Goal: Information Seeking & Learning: Learn about a topic

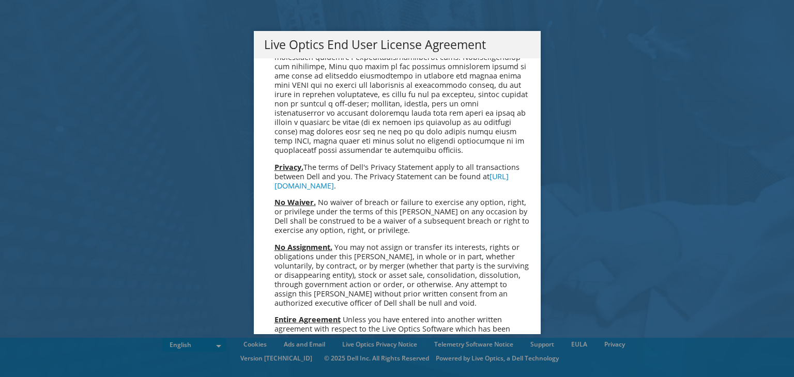
scroll to position [3907, 0]
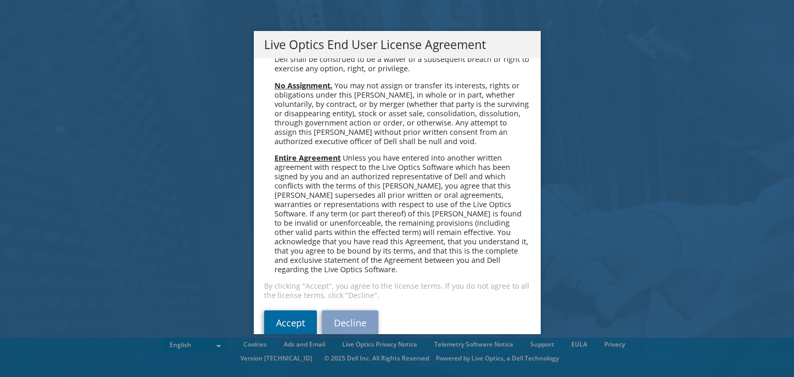
click at [282, 311] on link "Accept" at bounding box center [290, 323] width 53 height 25
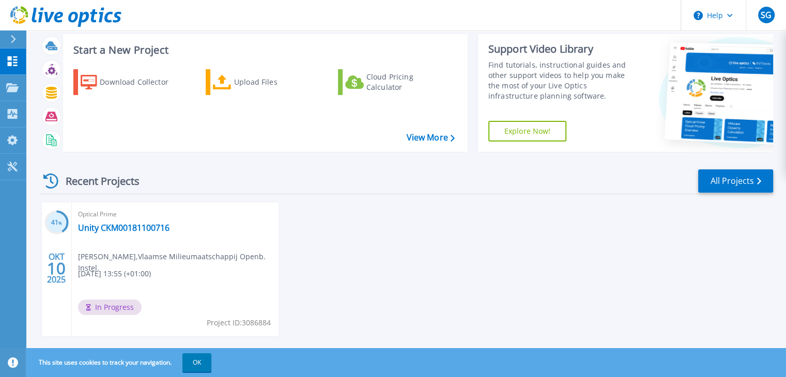
scroll to position [41, 0]
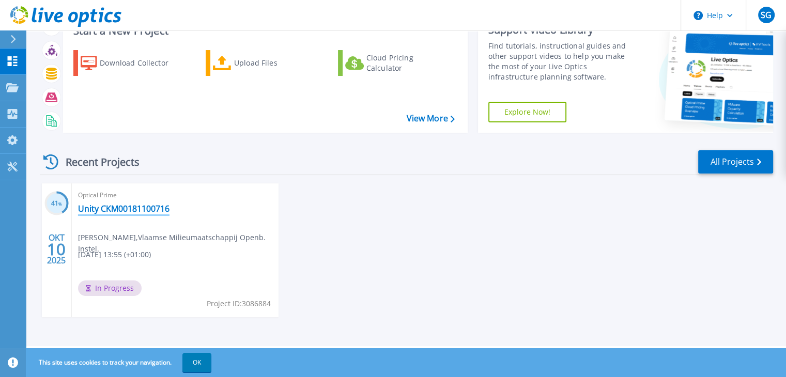
click at [111, 209] on link "Unity CKM00181100716" at bounding box center [123, 209] width 91 height 10
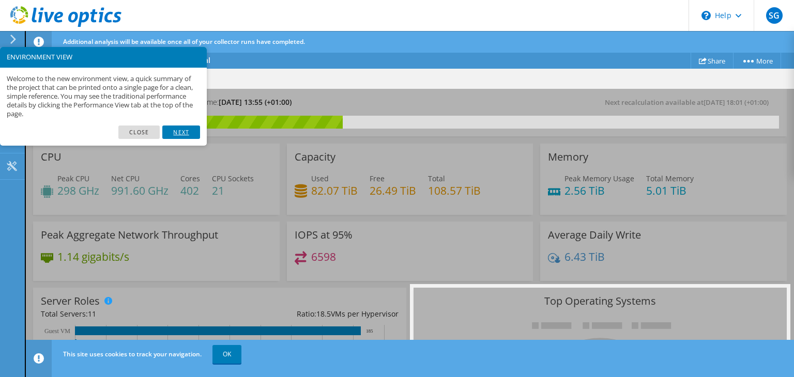
click at [180, 129] on link "Next" at bounding box center [180, 132] width 37 height 13
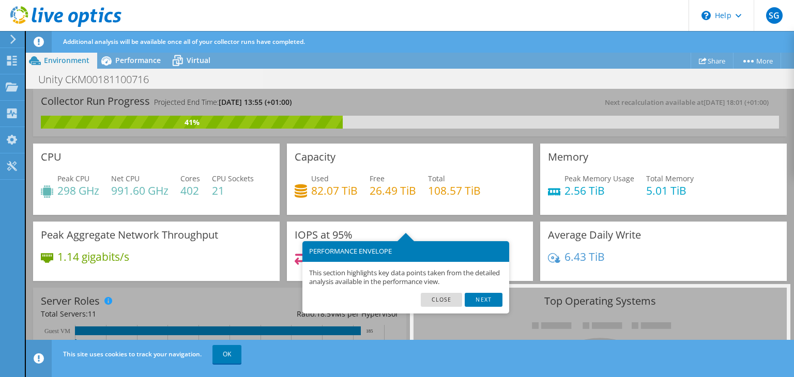
scroll to position [51, 0]
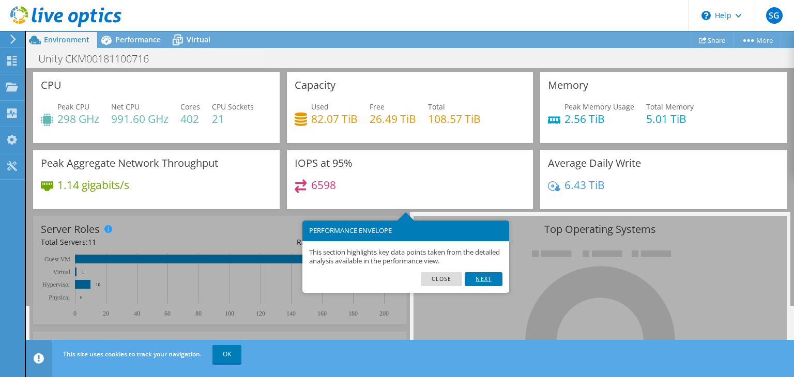
click at [492, 279] on link "Next" at bounding box center [483, 278] width 37 height 13
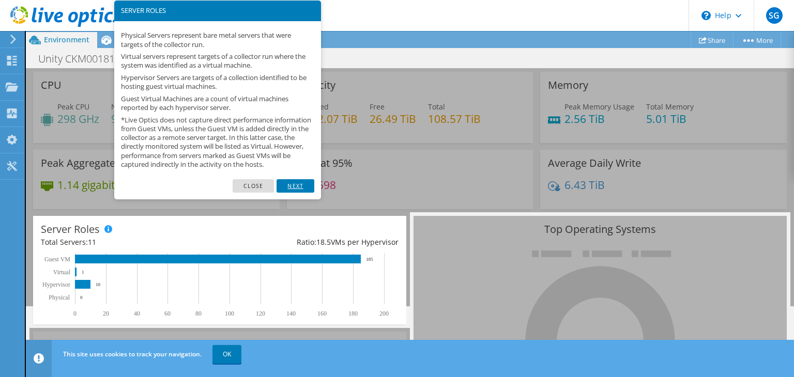
click at [307, 193] on link "Next" at bounding box center [294, 185] width 37 height 13
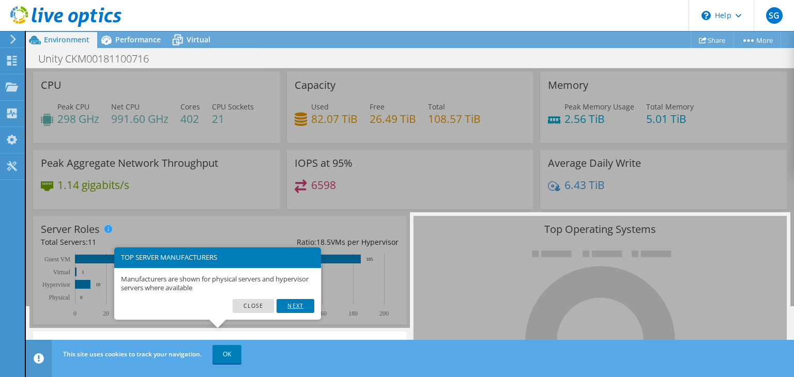
click at [302, 305] on link "Next" at bounding box center [294, 305] width 37 height 13
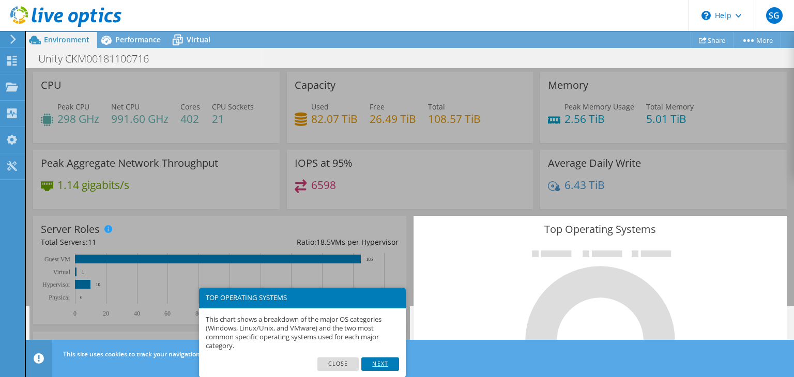
click at [389, 368] on link "Next" at bounding box center [379, 364] width 37 height 13
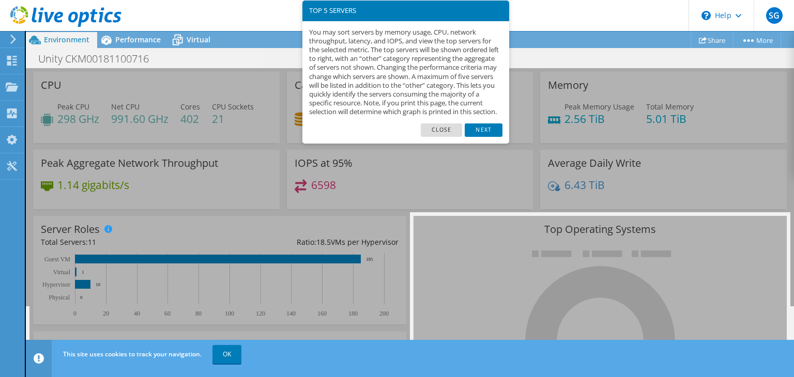
scroll to position [373, 0]
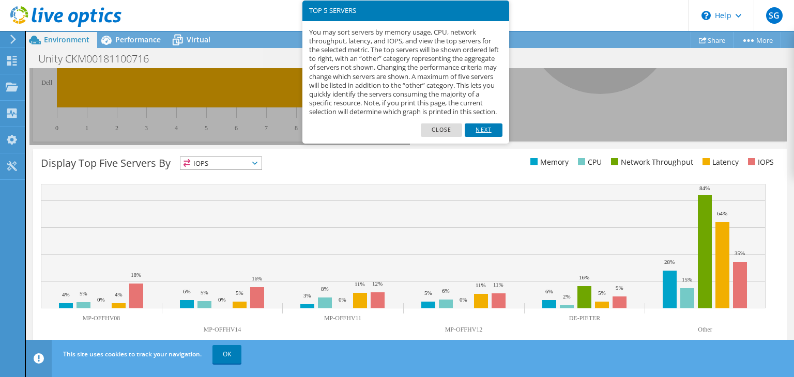
click at [490, 135] on link "Next" at bounding box center [483, 129] width 37 height 13
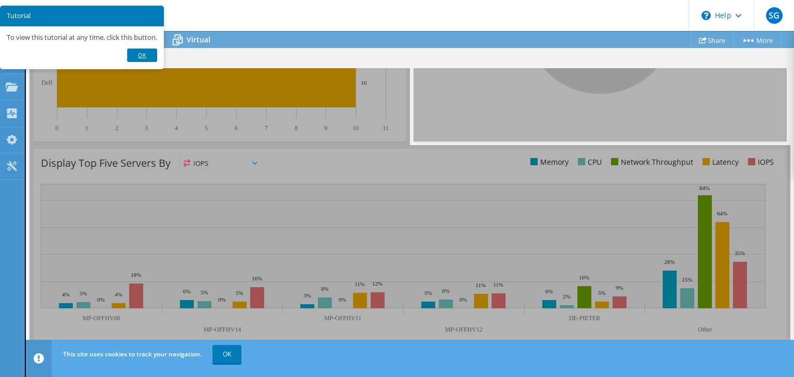
click at [146, 56] on link "Ok" at bounding box center [142, 55] width 30 height 13
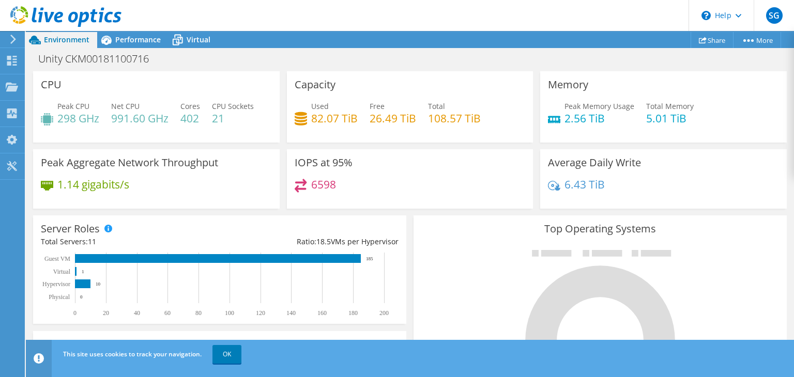
scroll to position [0, 0]
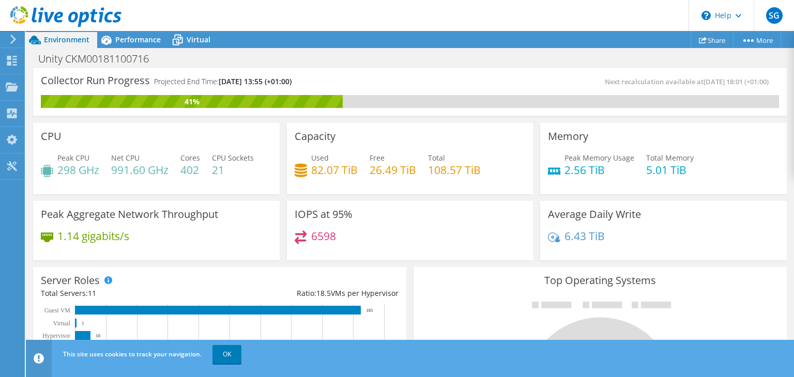
click at [395, 238] on div "6598" at bounding box center [410, 241] width 231 height 22
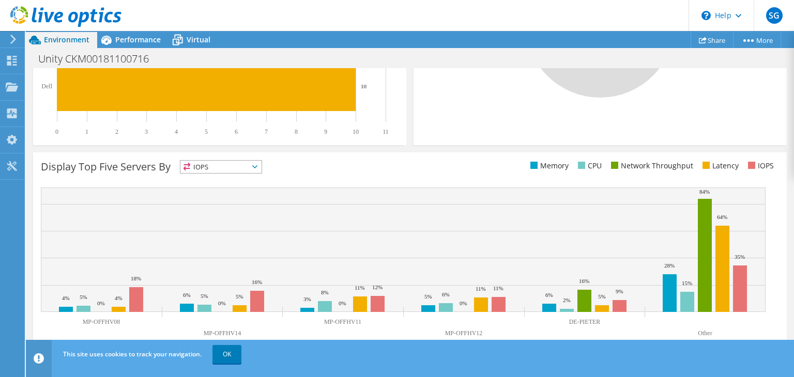
scroll to position [373, 0]
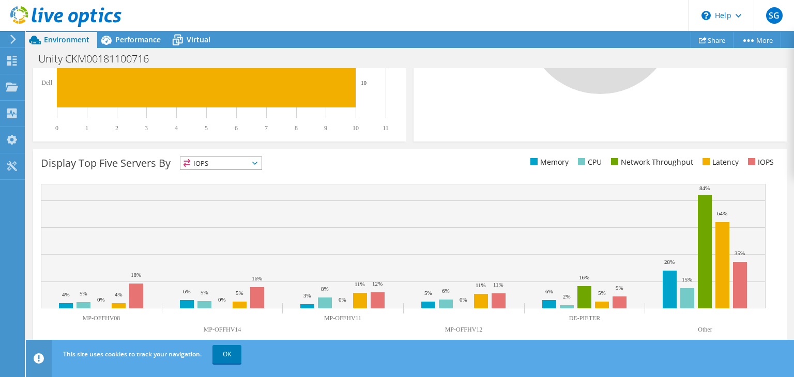
click at [438, 358] on div "This site uses cookies to track your navigation. OK" at bounding box center [428, 354] width 737 height 29
click at [256, 159] on span "IOPS" at bounding box center [220, 163] width 81 height 12
click at [428, 164] on ul "Memory CPU Network Throughput Latency IOPS" at bounding box center [594, 163] width 369 height 12
click at [707, 330] on text "Other" at bounding box center [705, 329] width 14 height 7
click at [243, 159] on span "IOPS" at bounding box center [220, 163] width 81 height 12
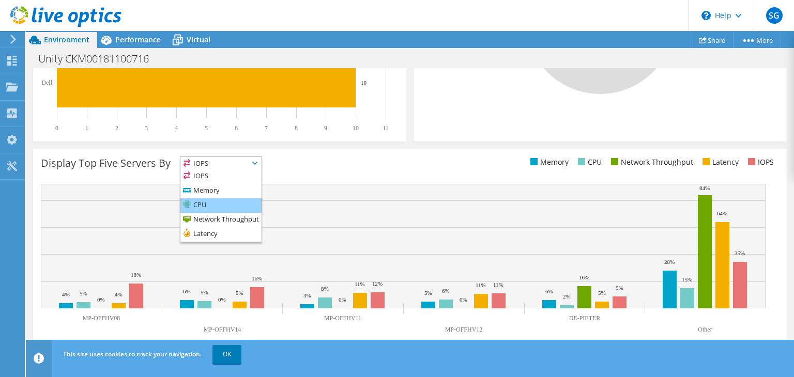
click at [207, 201] on li "CPU" at bounding box center [220, 205] width 81 height 14
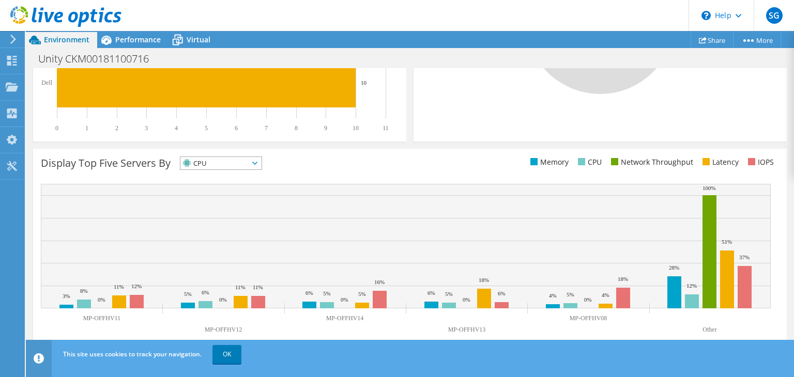
click at [247, 162] on span "CPU" at bounding box center [214, 163] width 68 height 12
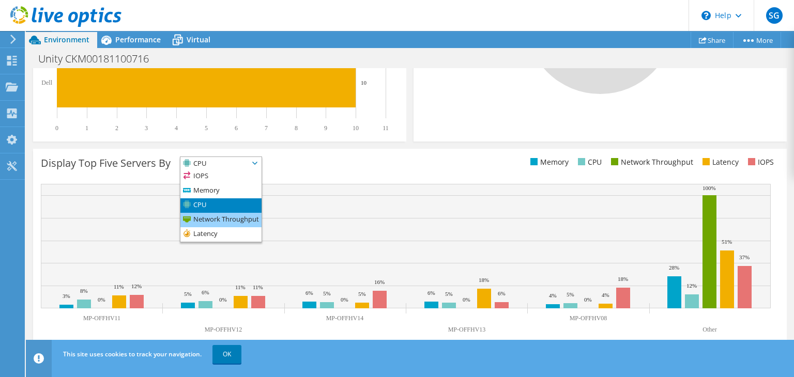
click at [222, 220] on li "Network Throughput" at bounding box center [220, 220] width 81 height 14
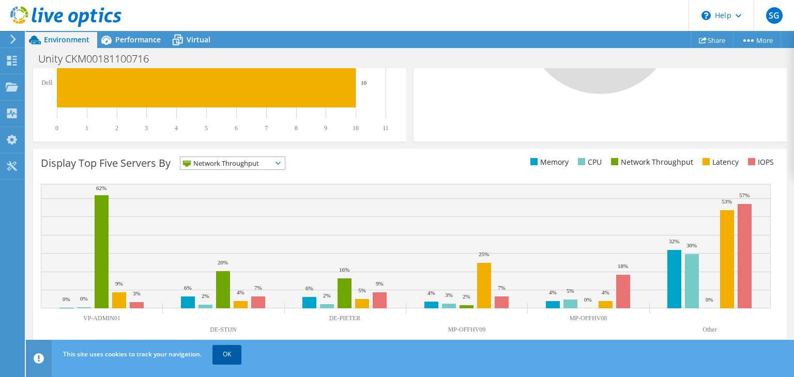
click at [221, 355] on link "OK" at bounding box center [226, 354] width 29 height 19
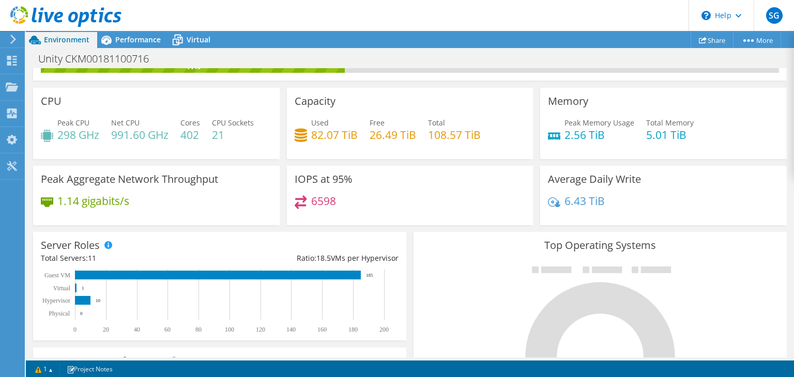
scroll to position [0, 0]
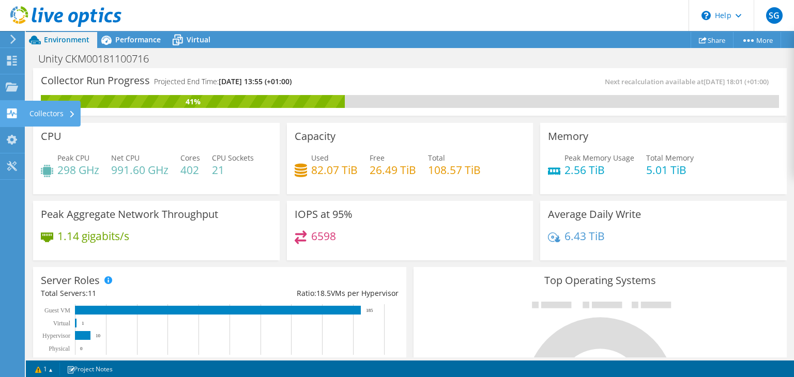
click at [58, 116] on div "Collectors" at bounding box center [52, 114] width 56 height 26
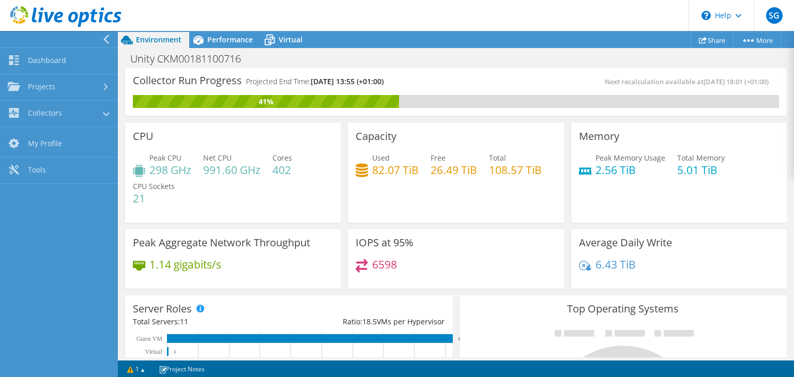
scroll to position [229, 0]
drag, startPoint x: 236, startPoint y: 29, endPoint x: 234, endPoint y: 35, distance: 6.0
click at [236, 29] on header "SG End User Soetkin Gardin s.gardin@vmm.be Vlaamse Milieumaatschappij Openb. In…" at bounding box center [397, 15] width 794 height 31
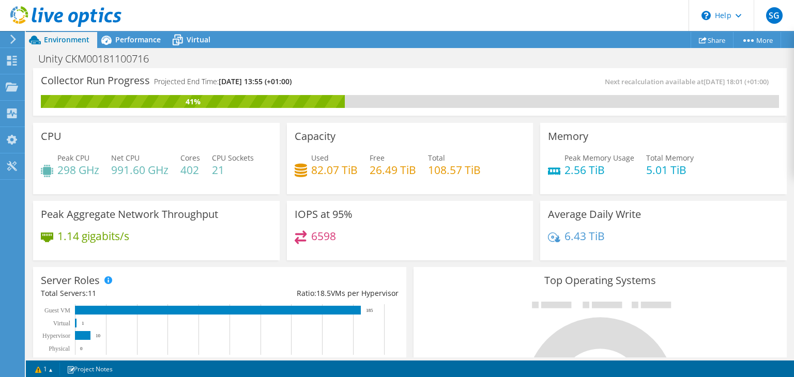
scroll to position [207, 0]
click at [231, 40] on div "Project Actions Project Actions Share More Project Details" at bounding box center [410, 40] width 768 height 17
click at [136, 35] on span "Performance" at bounding box center [137, 40] width 45 height 10
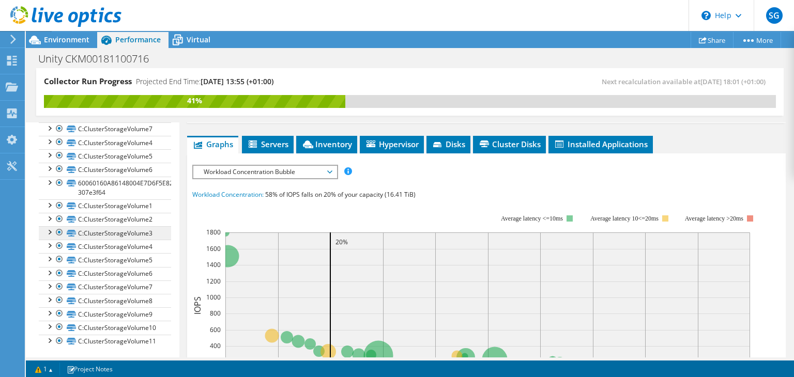
scroll to position [0, 0]
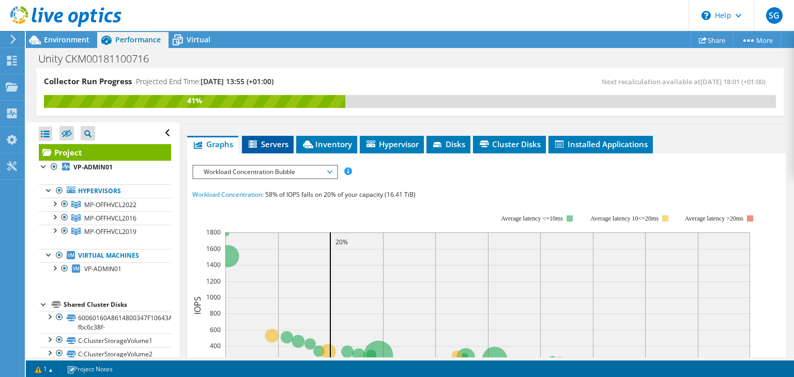
click at [279, 142] on span "Servers" at bounding box center [267, 144] width 41 height 10
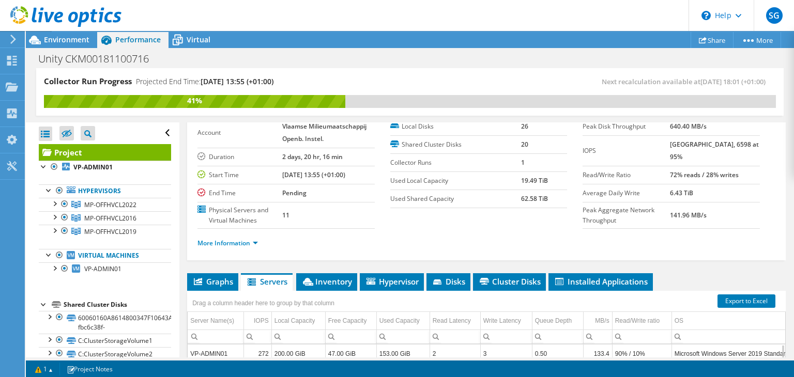
scroll to position [52, 0]
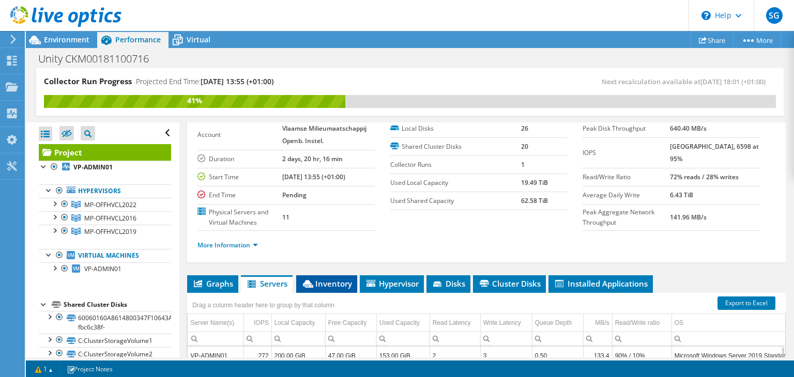
click at [324, 282] on span "Inventory" at bounding box center [326, 283] width 51 height 10
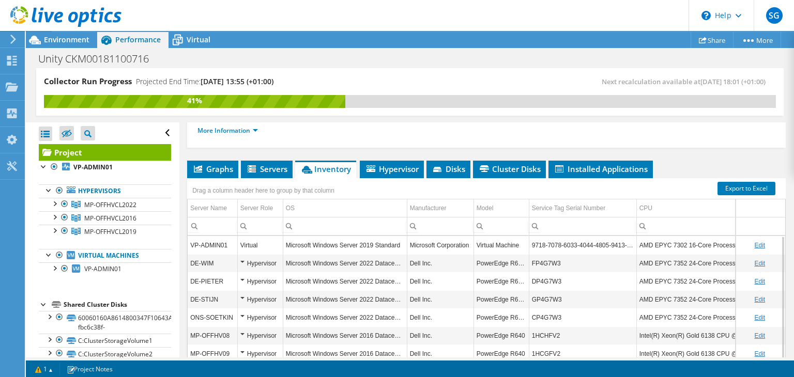
scroll to position [141, 0]
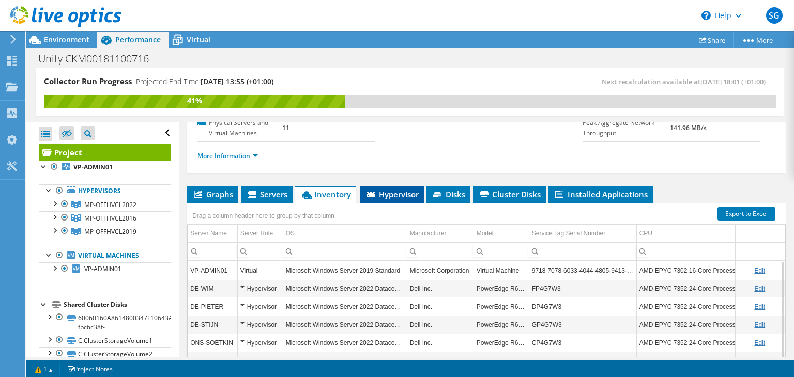
click at [385, 191] on span "Hypervisor" at bounding box center [392, 194] width 54 height 10
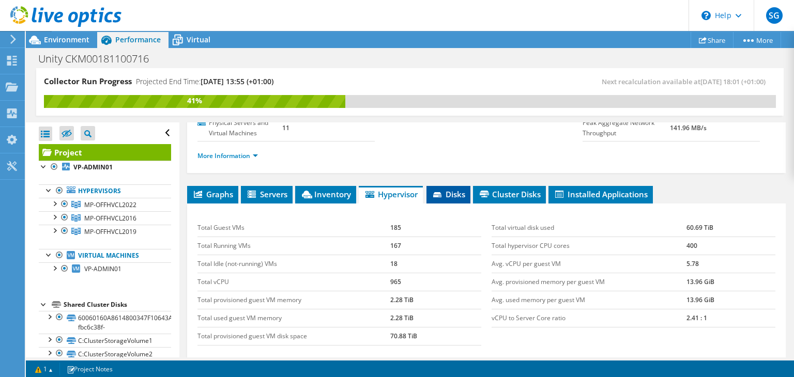
click at [448, 189] on span "Disks" at bounding box center [448, 194] width 34 height 10
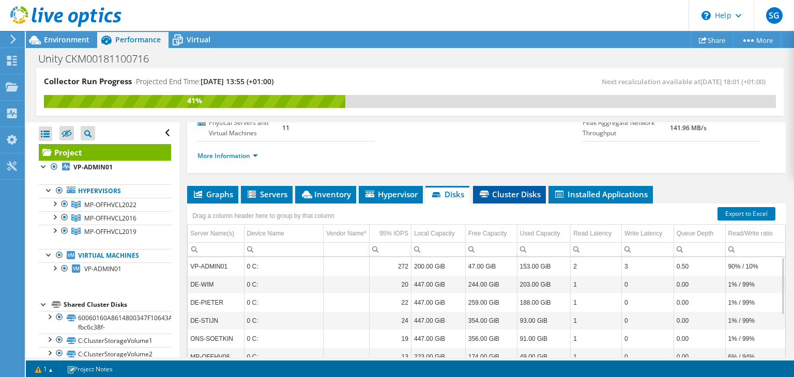
click at [510, 191] on span "Cluster Disks" at bounding box center [509, 194] width 63 height 10
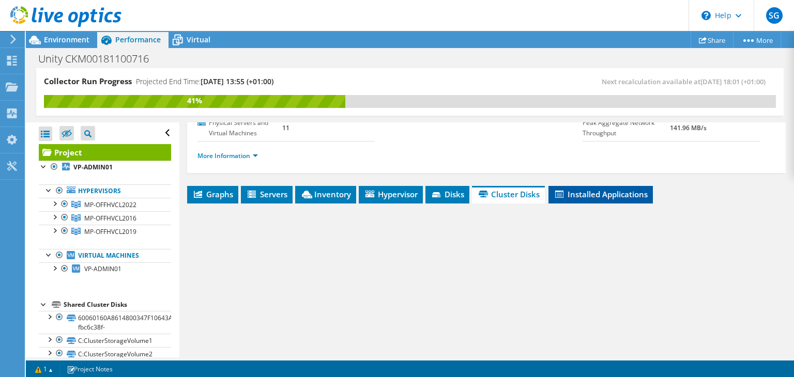
click at [595, 191] on span "Installed Applications" at bounding box center [600, 194] width 94 height 10
